Goal: Task Accomplishment & Management: Manage account settings

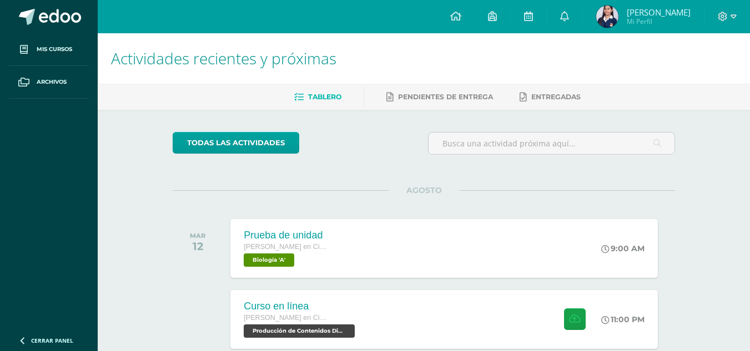
click at [732, 13] on icon at bounding box center [733, 17] width 6 height 10
click at [671, 78] on link "Cerrar sesión" at bounding box center [692, 76] width 88 height 16
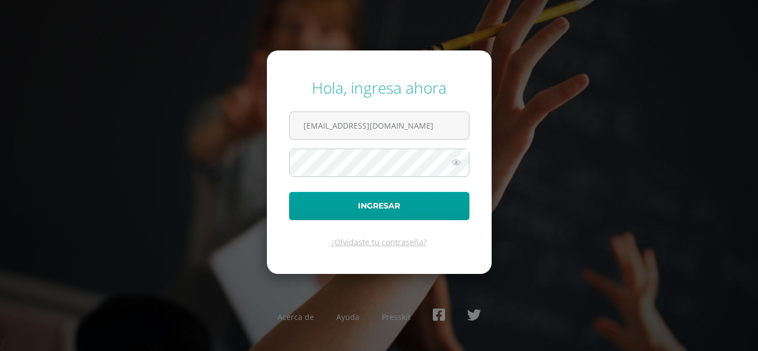
type input "[EMAIL_ADDRESS][DOMAIN_NAME]"
click at [289, 192] on button "Ingresar" at bounding box center [379, 206] width 180 height 28
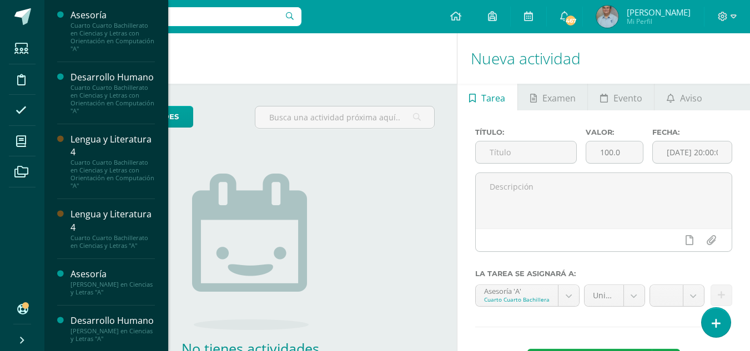
drag, startPoint x: 162, startPoint y: 152, endPoint x: 166, endPoint y: 176, distance: 24.7
click at [166, 176] on div "Asesoría Cuarto Cuarto Bachillerato en Ciencias y Letras con Orientación en Com…" at bounding box center [106, 175] width 124 height 351
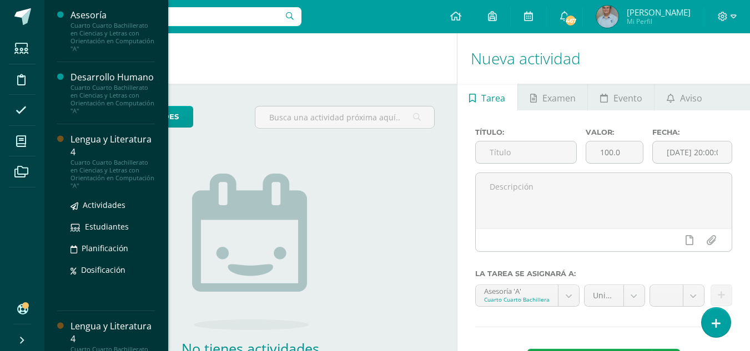
click at [145, 149] on div "Lengua y Literatura 4" at bounding box center [112, 146] width 84 height 26
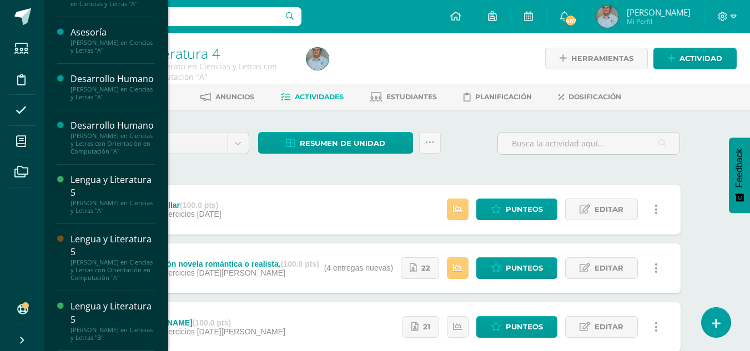
scroll to position [284, 0]
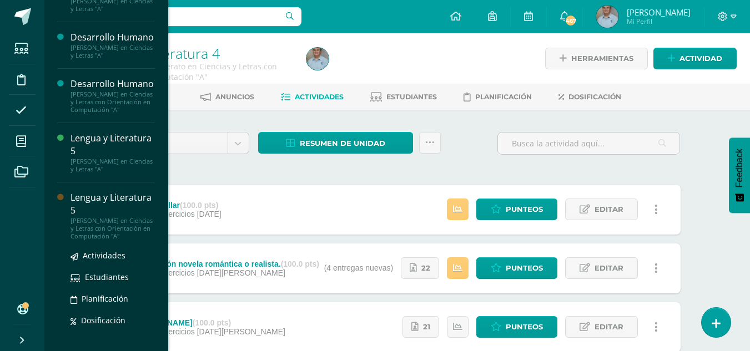
click at [107, 240] on div "Quinto Quinto Bachillerato en Ciencias y Letras con Orientación en Computación …" at bounding box center [112, 228] width 84 height 23
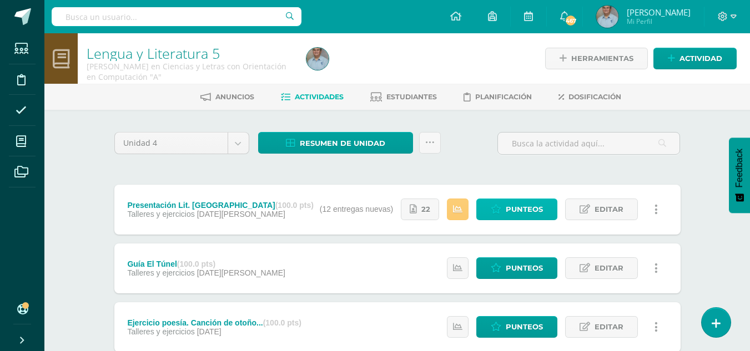
click at [512, 205] on span "Punteos" at bounding box center [524, 209] width 37 height 21
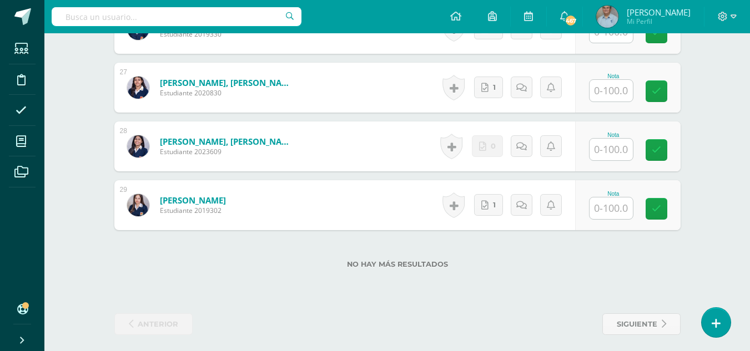
scroll to position [1869, 0]
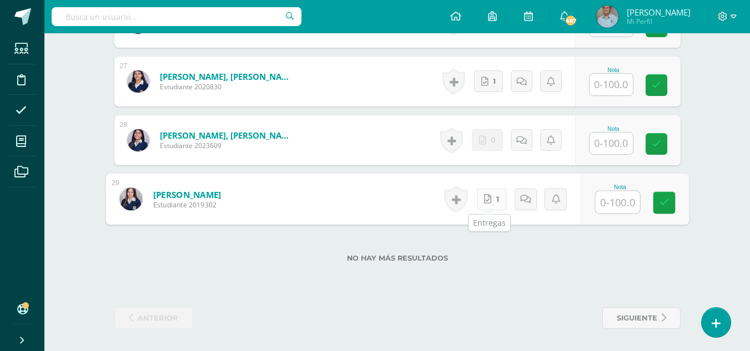
click at [476, 196] on div "Historial de actividad No hay historial para esta actividad 1 Agregar Comentari…" at bounding box center [510, 200] width 140 height 52
drag, startPoint x: 495, startPoint y: 213, endPoint x: 489, endPoint y: 201, distance: 13.4
click at [489, 201] on div "Historial de actividad No hay historial para esta actividad 1 Agregar Comentari…" at bounding box center [506, 199] width 137 height 50
click at [489, 201] on link "1" at bounding box center [491, 199] width 30 height 22
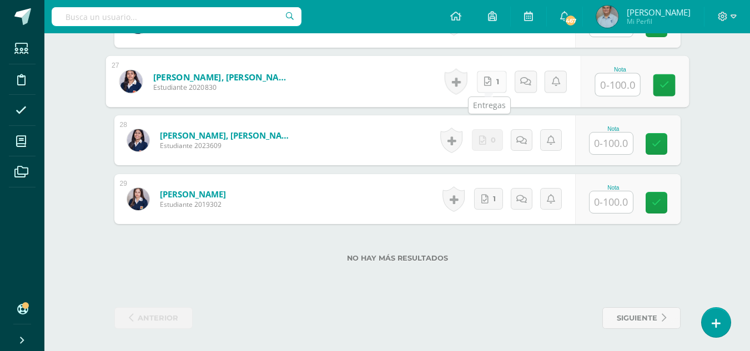
click at [487, 84] on icon at bounding box center [487, 81] width 7 height 9
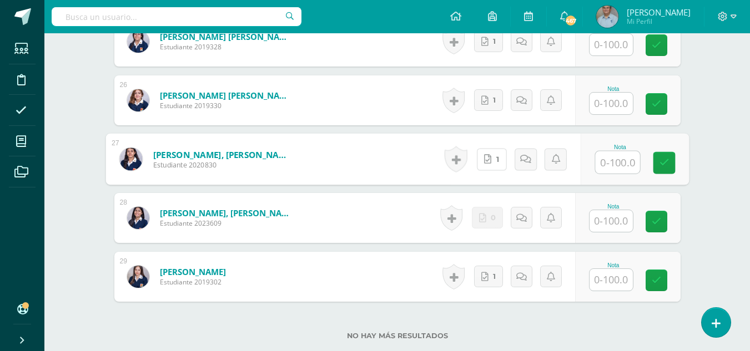
scroll to position [1791, 0]
click at [487, 100] on icon at bounding box center [484, 101] width 7 height 9
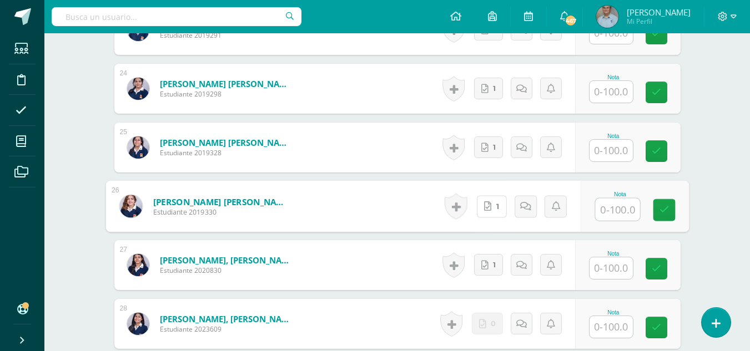
scroll to position [1684, 0]
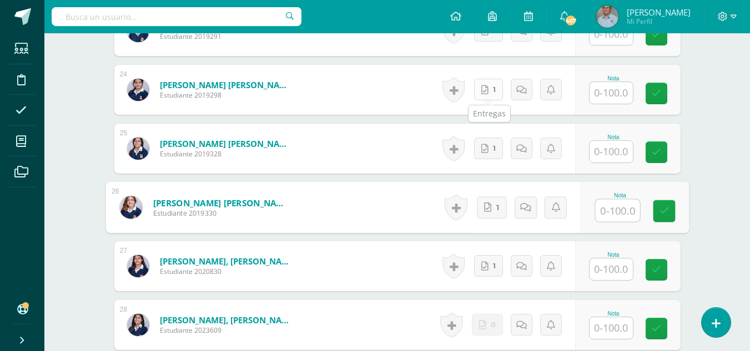
click at [482, 95] on link "1" at bounding box center [488, 90] width 29 height 22
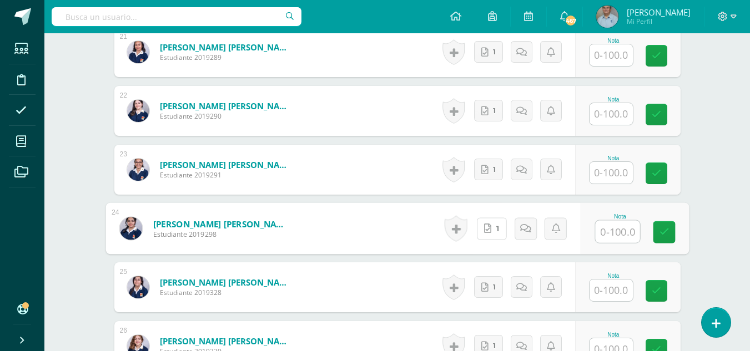
scroll to position [1514, 0]
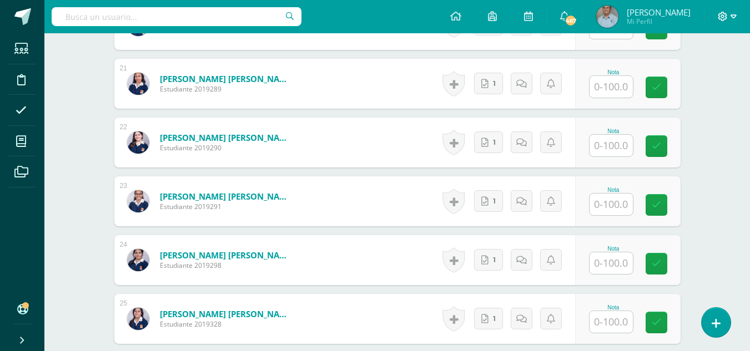
click at [725, 20] on icon at bounding box center [723, 17] width 10 height 10
click at [666, 71] on link "Cerrar sesión" at bounding box center [692, 76] width 88 height 16
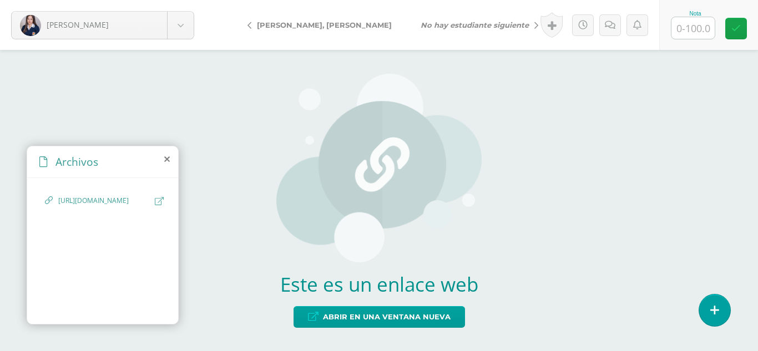
click at [155, 199] on icon at bounding box center [159, 201] width 9 height 8
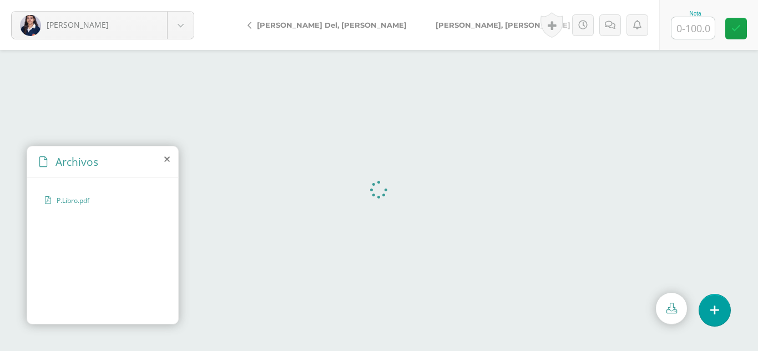
click at [172, 158] on div "Archivos" at bounding box center [102, 163] width 151 height 32
click at [169, 158] on icon at bounding box center [167, 159] width 6 height 9
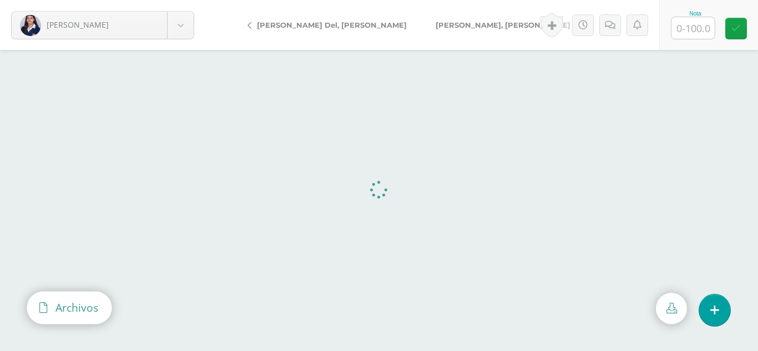
click at [91, 310] on span "Archivos" at bounding box center [76, 307] width 43 height 15
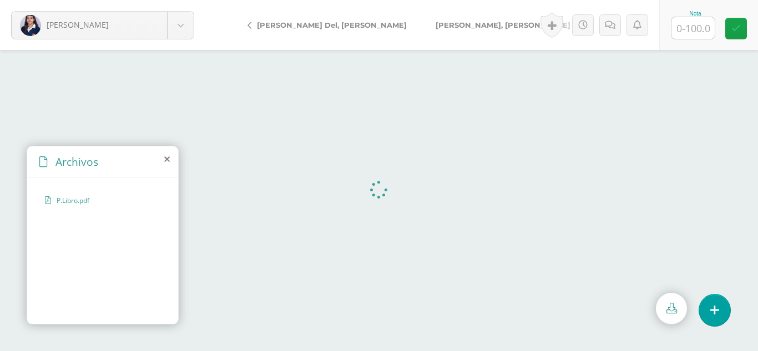
click at [169, 161] on icon at bounding box center [167, 159] width 6 height 9
click at [164, 159] on icon at bounding box center [167, 159] width 6 height 9
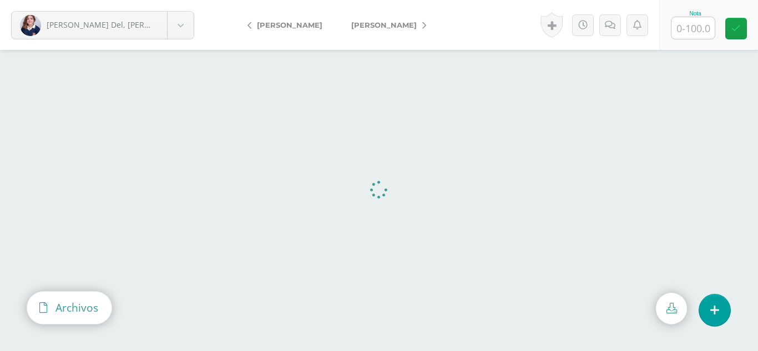
click at [85, 306] on span "Archivos" at bounding box center [76, 307] width 43 height 15
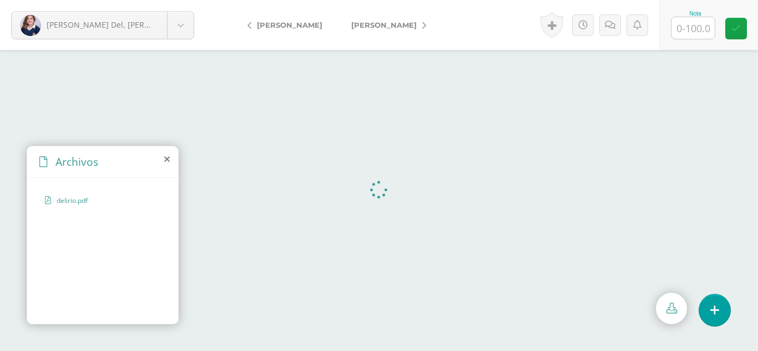
click at [170, 156] on div "Archivos" at bounding box center [102, 163] width 151 height 32
click at [161, 165] on div "Archivos" at bounding box center [102, 163] width 151 height 32
click at [169, 157] on icon at bounding box center [167, 159] width 6 height 9
